Goal: Task Accomplishment & Management: Complete application form

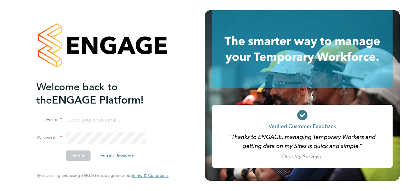
type input "amy@knightwood.com"
click at [82, 154] on button "Sign In" at bounding box center [78, 156] width 24 height 10
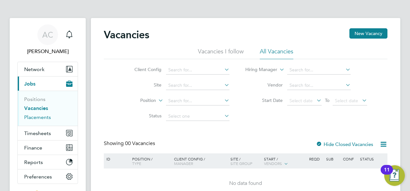
click at [34, 117] on link "Placements" at bounding box center [37, 117] width 27 height 6
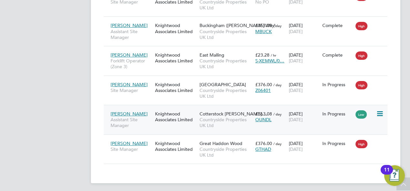
click at [131, 111] on span "[PERSON_NAME]" at bounding box center [129, 114] width 37 height 6
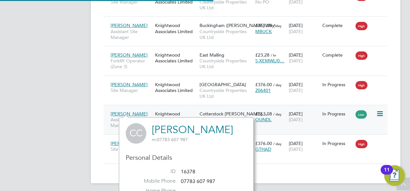
scroll to position [176, 134]
click at [232, 111] on span "Cotterstock [PERSON_NAME],…" at bounding box center [233, 114] width 68 height 6
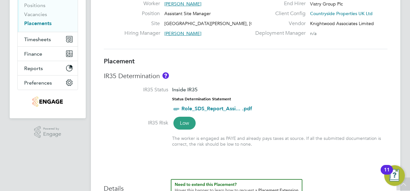
scroll to position [64, 0]
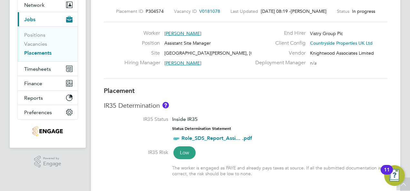
click at [45, 52] on link "Placements" at bounding box center [37, 53] width 27 height 6
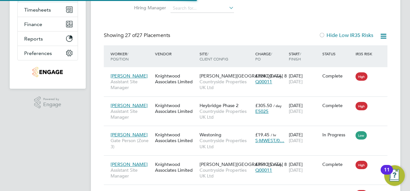
scroll to position [24, 45]
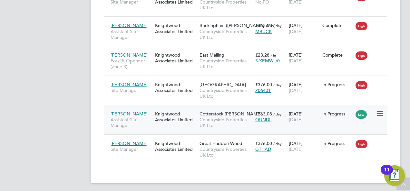
click at [128, 111] on span "[PERSON_NAME]" at bounding box center [129, 114] width 37 height 6
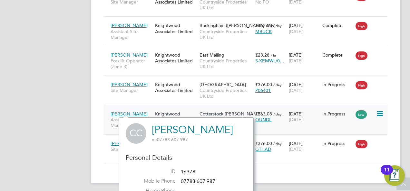
click at [272, 117] on div "OUNDL" at bounding box center [270, 120] width 30 height 6
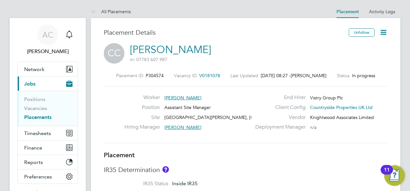
click at [385, 32] on icon at bounding box center [383, 32] width 8 height 8
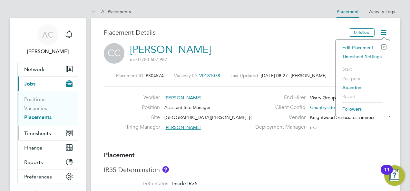
click at [39, 133] on span "Timesheets" at bounding box center [37, 134] width 27 height 6
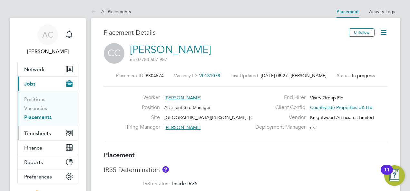
click at [32, 133] on span "Timesheets" at bounding box center [37, 134] width 27 height 6
click at [41, 118] on link "Placements" at bounding box center [37, 117] width 27 height 6
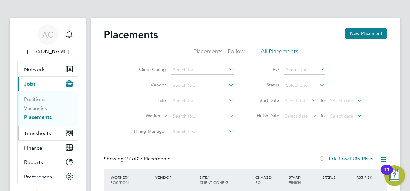
click at [39, 135] on span "Timesheets" at bounding box center [37, 134] width 27 height 6
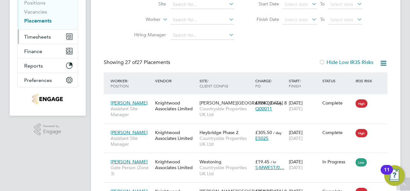
click at [46, 35] on span "Timesheets" at bounding box center [37, 37] width 27 height 6
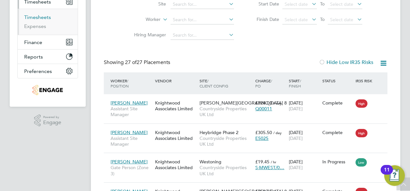
click at [41, 19] on link "Timesheets" at bounding box center [37, 17] width 27 height 6
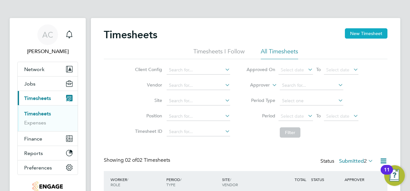
click at [367, 34] on button "New Timesheet" at bounding box center [366, 33] width 43 height 10
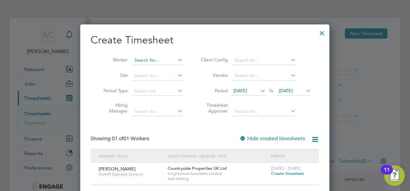
click at [157, 61] on input at bounding box center [157, 60] width 51 height 9
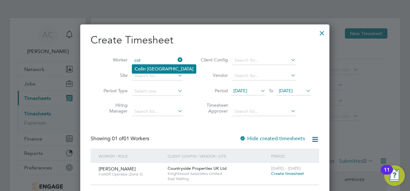
click at [152, 67] on li "Col in [GEOGRAPHIC_DATA]" at bounding box center [164, 69] width 64 height 9
type input "[PERSON_NAME]"
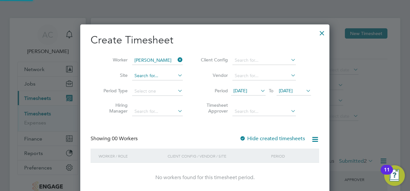
click at [158, 74] on input at bounding box center [157, 76] width 51 height 9
click at [222, 37] on h2 "Create Timesheet" at bounding box center [205, 41] width 228 height 14
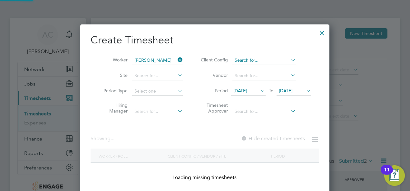
click at [257, 63] on input at bounding box center [263, 60] width 63 height 9
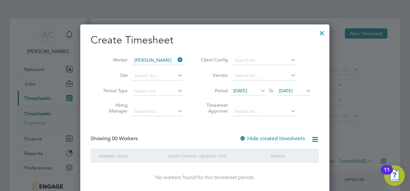
click at [267, 43] on h2 "Create Timesheet" at bounding box center [205, 41] width 228 height 14
click at [247, 91] on span "[DATE]" at bounding box center [240, 91] width 14 height 6
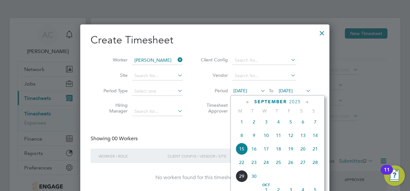
click at [244, 167] on span "22" at bounding box center [242, 163] width 12 height 12
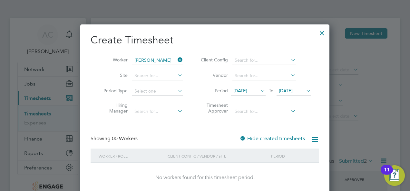
click at [293, 92] on span "[DATE]" at bounding box center [286, 91] width 14 height 6
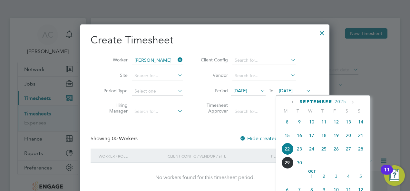
click at [337, 154] on span "26" at bounding box center [336, 149] width 12 height 12
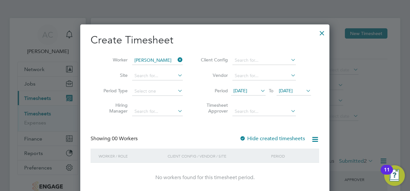
click at [324, 34] on div at bounding box center [322, 32] width 12 height 12
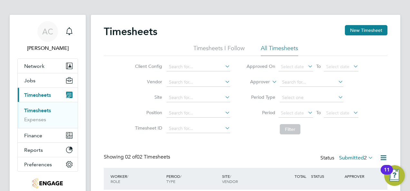
click at [43, 94] on span "Timesheets" at bounding box center [37, 95] width 27 height 6
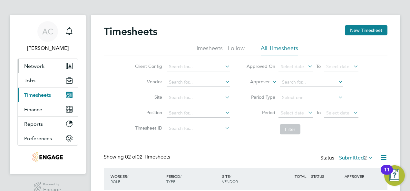
click at [37, 69] on button "Network" at bounding box center [48, 66] width 60 height 14
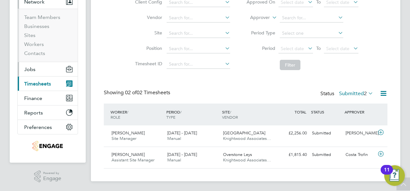
click at [40, 69] on button "Jobs" at bounding box center [48, 69] width 60 height 14
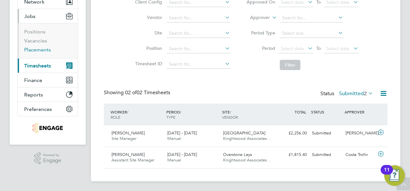
click at [42, 47] on link "Placements" at bounding box center [37, 50] width 27 height 6
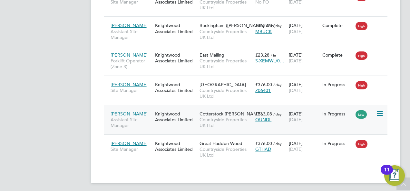
click at [380, 111] on icon at bounding box center [379, 114] width 6 height 8
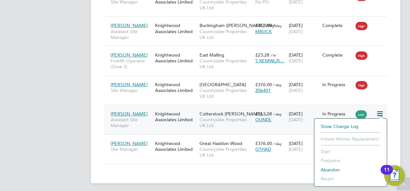
click at [225, 113] on span "Cotterstock [PERSON_NAME],…" at bounding box center [233, 114] width 68 height 6
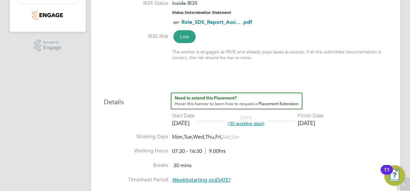
scroll to position [226, 0]
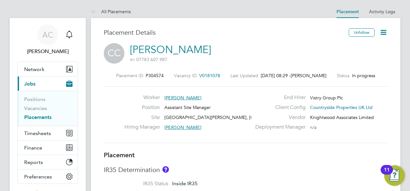
click at [380, 32] on icon at bounding box center [383, 32] width 8 height 8
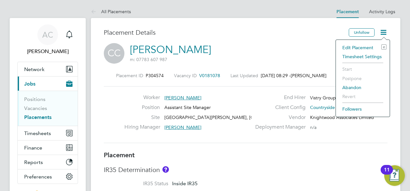
click at [377, 59] on li "Timesheet Settings" at bounding box center [362, 56] width 47 height 9
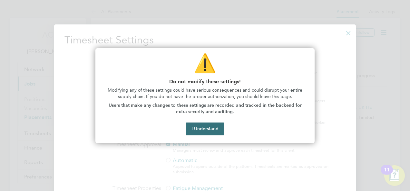
click at [211, 131] on button "I Understand" at bounding box center [205, 129] width 39 height 13
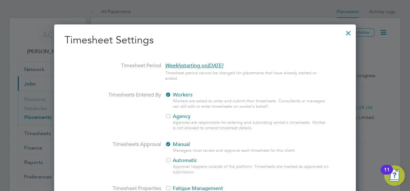
click at [349, 35] on div at bounding box center [349, 32] width 12 height 12
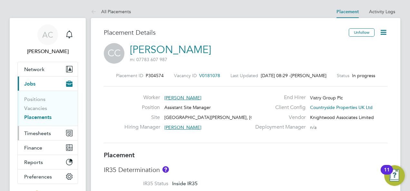
click at [41, 129] on button "Timesheets" at bounding box center [48, 133] width 60 height 14
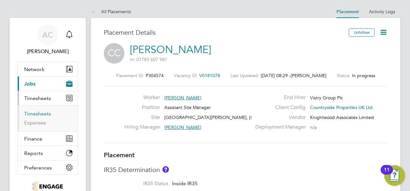
click at [41, 115] on link "Timesheets" at bounding box center [37, 114] width 27 height 6
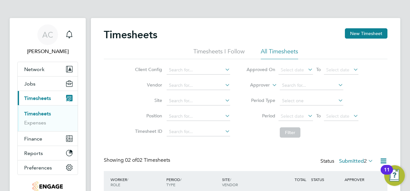
click at [211, 53] on li "Timesheets I Follow" at bounding box center [218, 54] width 51 height 12
click at [282, 44] on div "Timesheets New Timesheet" at bounding box center [246, 37] width 284 height 19
click at [282, 47] on div "Timesheets New Timesheet" at bounding box center [246, 37] width 284 height 19
click at [283, 49] on li "All Timesheets" at bounding box center [279, 54] width 37 height 12
click at [39, 66] on span "Network" at bounding box center [34, 69] width 20 height 6
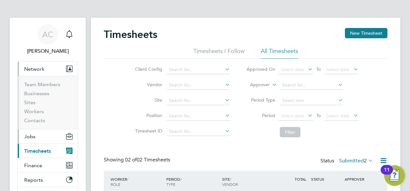
scroll to position [32, 0]
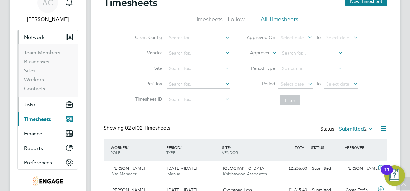
click at [36, 106] on button "Jobs" at bounding box center [48, 105] width 60 height 14
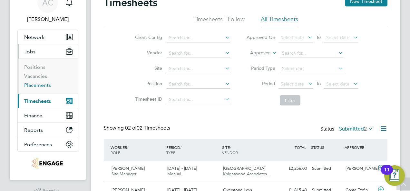
click at [45, 87] on link "Placements" at bounding box center [37, 85] width 27 height 6
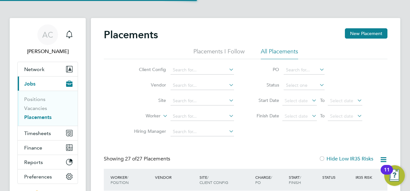
scroll to position [3, 3]
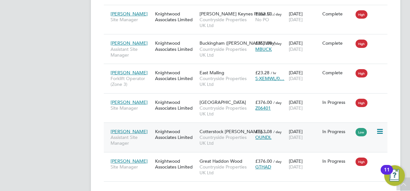
click at [380, 129] on icon at bounding box center [379, 132] width 6 height 8
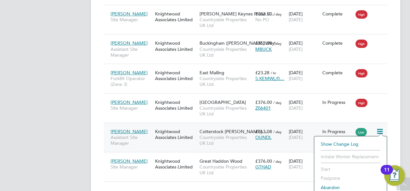
click at [209, 131] on span "Cotterstock Meadows,…" at bounding box center [233, 132] width 68 height 6
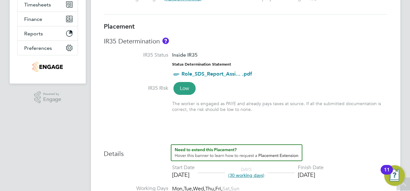
scroll to position [193, 0]
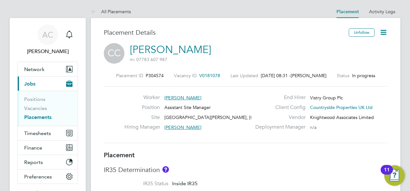
click at [383, 30] on icon at bounding box center [383, 32] width 8 height 8
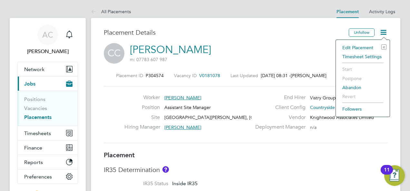
click at [358, 111] on li "Followers" at bounding box center [362, 109] width 47 height 9
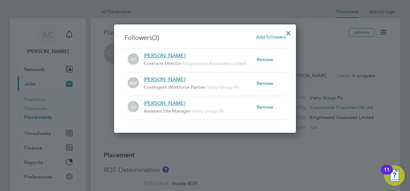
click at [289, 32] on div at bounding box center [289, 32] width 12 height 12
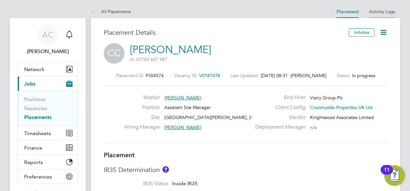
click at [386, 10] on link "Activity Logs" at bounding box center [382, 12] width 26 height 6
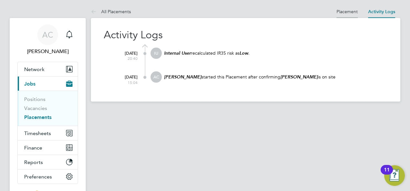
click at [342, 10] on link "Placement" at bounding box center [346, 12] width 21 height 6
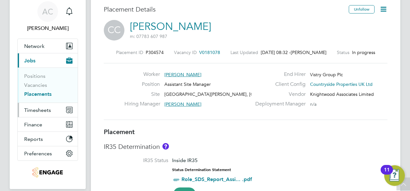
click at [44, 112] on span "Timesheets" at bounding box center [37, 110] width 27 height 6
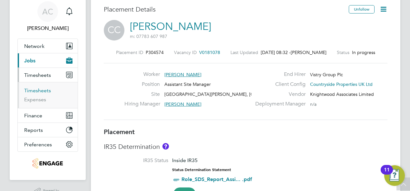
click at [44, 91] on link "Timesheets" at bounding box center [37, 91] width 27 height 6
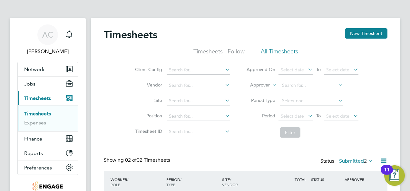
click at [228, 53] on li "Timesheets I Follow" at bounding box center [218, 54] width 51 height 12
click at [268, 53] on li "All Timesheets" at bounding box center [279, 54] width 37 height 12
click at [363, 33] on button "New Timesheet" at bounding box center [366, 33] width 43 height 10
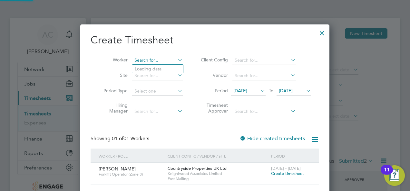
click at [147, 61] on input at bounding box center [157, 60] width 51 height 9
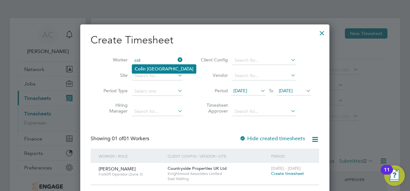
click at [150, 68] on li "Col in [GEOGRAPHIC_DATA]" at bounding box center [164, 69] width 64 height 9
type input "[PERSON_NAME]"
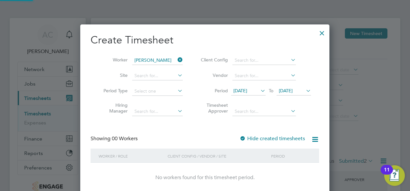
click at [241, 41] on h2 "Create Timesheet" at bounding box center [205, 41] width 228 height 14
click at [247, 91] on span "[DATE]" at bounding box center [240, 91] width 14 height 6
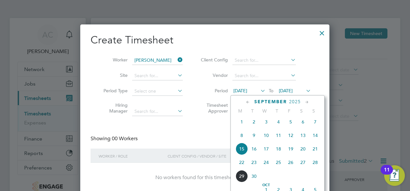
click at [243, 165] on span "22" at bounding box center [242, 163] width 12 height 12
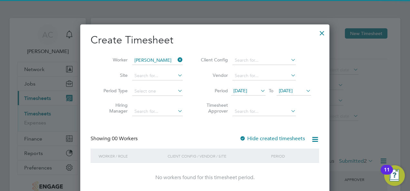
click at [293, 90] on span "[DATE]" at bounding box center [286, 91] width 14 height 6
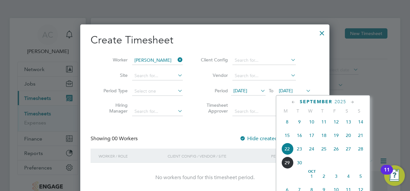
click at [338, 154] on span "26" at bounding box center [336, 149] width 12 height 12
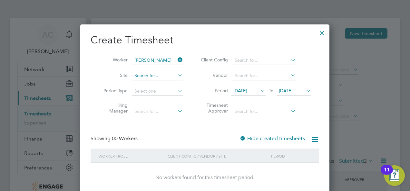
click at [162, 73] on input at bounding box center [157, 76] width 51 height 9
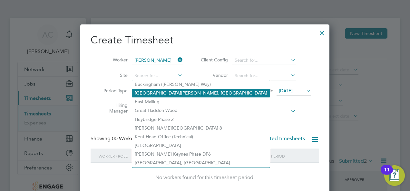
click at [165, 93] on li "[GEOGRAPHIC_DATA][PERSON_NAME], [GEOGRAPHIC_DATA]" at bounding box center [201, 93] width 138 height 9
type input "[GEOGRAPHIC_DATA][PERSON_NAME], [GEOGRAPHIC_DATA]"
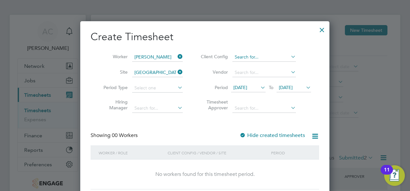
click at [271, 53] on input at bounding box center [263, 57] width 63 height 9
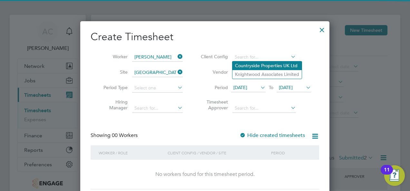
click at [253, 67] on li "Countryside Properties UK Ltd" at bounding box center [266, 66] width 69 height 9
type input "Countryside Properties UK Ltd"
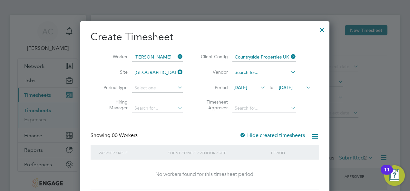
click at [255, 73] on input at bounding box center [263, 72] width 63 height 9
type input "clipp"
click at [183, 128] on div "Create Timesheet Worker Colin Cambridge Site Cotterstock Meadows, Oundle Period…" at bounding box center [205, 110] width 228 height 160
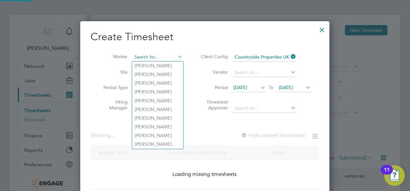
click at [145, 57] on input at bounding box center [157, 57] width 51 height 9
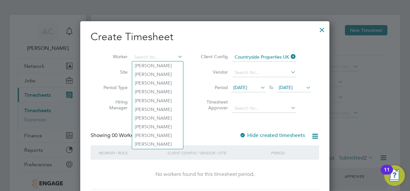
click at [322, 29] on div at bounding box center [322, 29] width 12 height 12
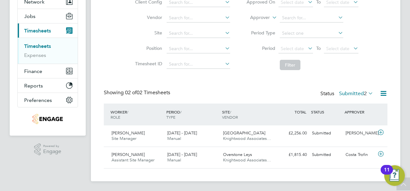
scroll to position [3, 0]
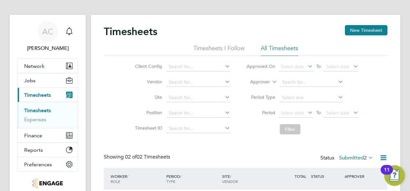
click at [198, 61] on li "Client Config" at bounding box center [181, 66] width 113 height 15
click at [199, 65] on input at bounding box center [198, 67] width 63 height 9
click at [202, 76] on li "Countryside Properties UK Ltd" at bounding box center [200, 75] width 69 height 9
type input "Countryside Properties UK Ltd"
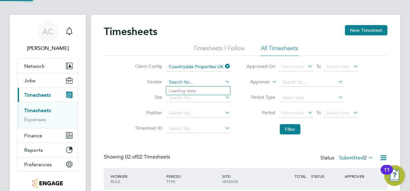
click at [205, 84] on input at bounding box center [198, 82] width 63 height 9
click at [247, 146] on div "Timesheets New Timesheet Timesheets I Follow All Timesheets Client Config Count…" at bounding box center [246, 129] width 284 height 208
click at [287, 52] on li "All Timesheets" at bounding box center [279, 50] width 37 height 12
click at [237, 47] on li "Timesheets I Follow" at bounding box center [218, 50] width 51 height 12
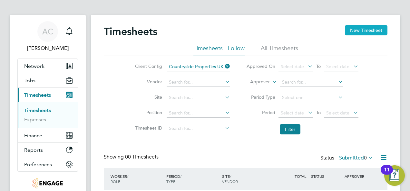
click at [365, 29] on button "New Timesheet" at bounding box center [366, 30] width 43 height 10
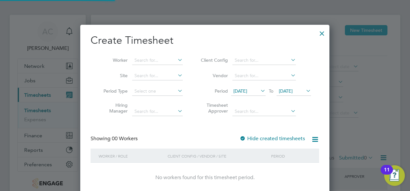
scroll to position [181, 249]
click at [247, 90] on span "15 Sep 2025" at bounding box center [240, 91] width 14 height 6
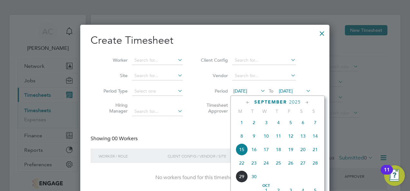
click at [243, 167] on span "22" at bounding box center [242, 163] width 12 height 12
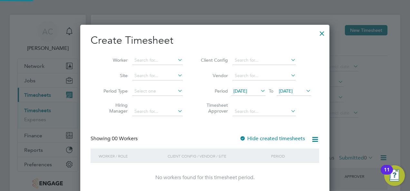
scroll to position [181, 249]
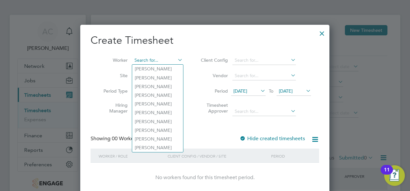
click at [142, 60] on input at bounding box center [157, 60] width 51 height 9
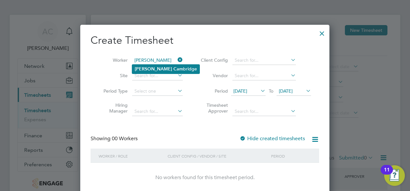
click at [173, 66] on b "Cam" at bounding box center [178, 68] width 10 height 5
type input "[PERSON_NAME]"
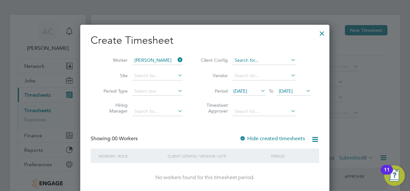
click at [262, 61] on input at bounding box center [263, 60] width 63 height 9
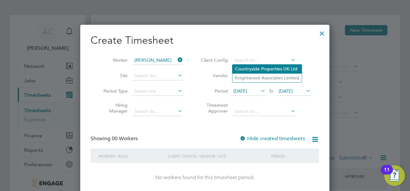
click at [263, 70] on li "Countryside Properties UK Ltd" at bounding box center [266, 69] width 69 height 9
type input "Countryside Properties UK Ltd"
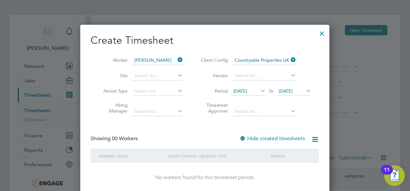
click at [325, 31] on div at bounding box center [322, 32] width 12 height 12
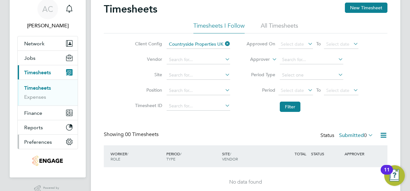
scroll to position [35, 0]
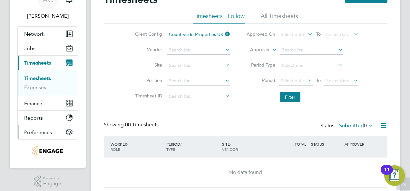
click at [33, 135] on button "Preferences" at bounding box center [48, 132] width 60 height 14
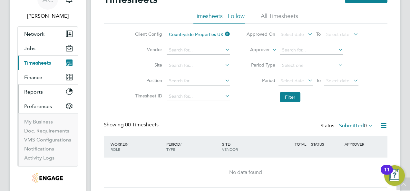
click at [42, 93] on button "Reports" at bounding box center [48, 92] width 60 height 14
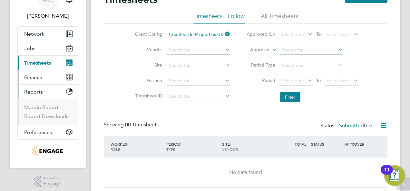
click at [44, 77] on button "Finance" at bounding box center [48, 77] width 60 height 14
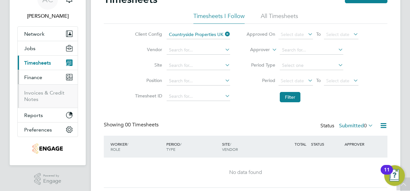
click at [47, 60] on span "Timesheets" at bounding box center [37, 63] width 27 height 6
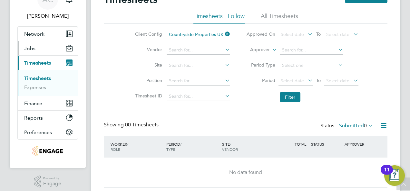
click at [47, 49] on button "Jobs" at bounding box center [48, 48] width 60 height 14
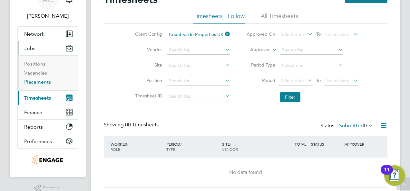
click at [39, 80] on link "Placements" at bounding box center [37, 82] width 27 height 6
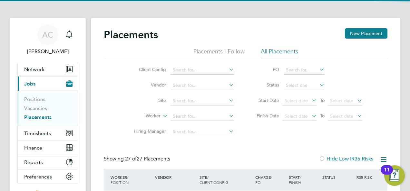
scroll to position [24, 56]
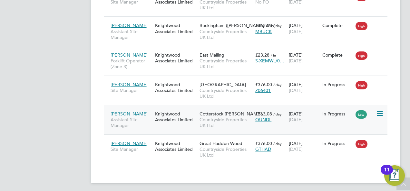
click at [131, 111] on span "[PERSON_NAME]" at bounding box center [129, 114] width 37 height 6
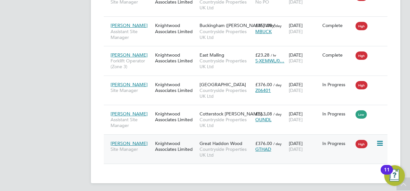
click at [379, 141] on icon at bounding box center [379, 144] width 6 height 8
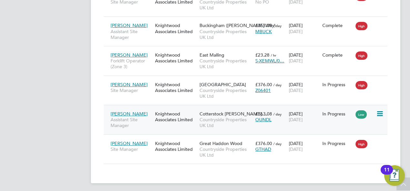
click at [181, 113] on div "Knightwood Associates Limited" at bounding box center [175, 117] width 44 height 18
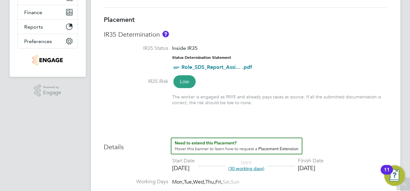
scroll to position [161, 0]
